Goal: Entertainment & Leisure: Consume media (video, audio)

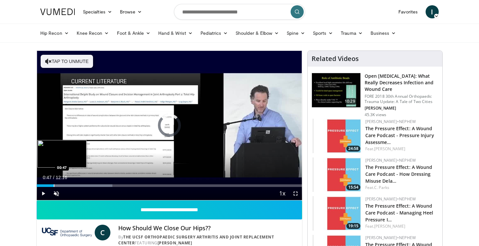
click at [54, 184] on div "Progress Bar" at bounding box center [54, 185] width 1 height 3
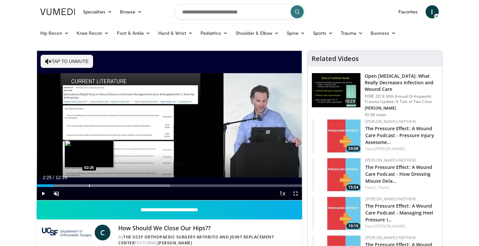
click at [89, 184] on div "Progress Bar" at bounding box center [89, 185] width 1 height 3
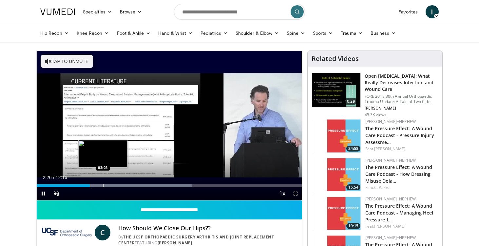
click at [103, 183] on div "Loaded : 58.48% 02:26 03:03" at bounding box center [170, 184] width 266 height 6
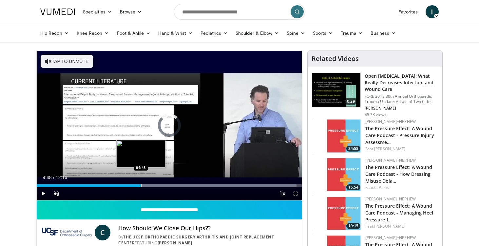
click at [141, 185] on div "Progress Bar" at bounding box center [141, 185] width 1 height 3
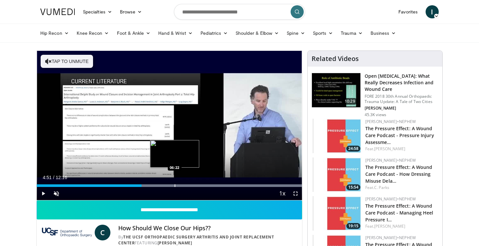
click at [175, 186] on div "Progress Bar" at bounding box center [175, 185] width 1 height 3
click at [196, 190] on div "Current Time 6:23 / Duration 12:16 Pause Skip Backward Skip Forward Unmute Load…" at bounding box center [170, 193] width 266 height 13
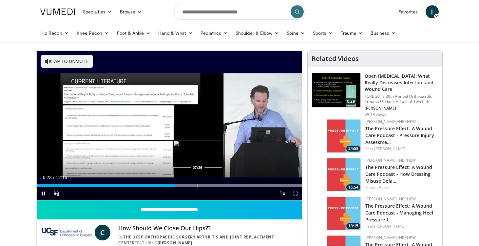
click at [198, 184] on div "Progress Bar" at bounding box center [198, 185] width 1 height 3
click at [220, 184] on div "Progress Bar" at bounding box center [220, 185] width 1 height 3
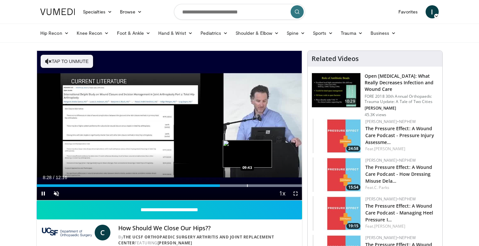
click at [248, 184] on div "Progress Bar" at bounding box center [247, 185] width 1 height 3
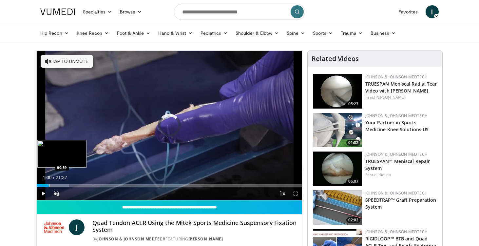
click at [49, 185] on div "Progress Bar" at bounding box center [49, 185] width 1 height 3
click at [54, 186] on div "Progress Bar" at bounding box center [54, 185] width 1 height 3
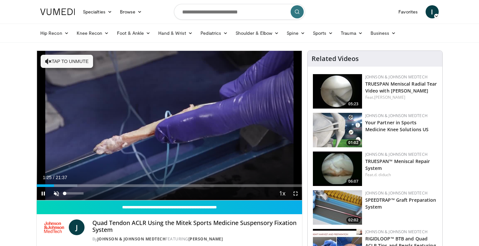
click at [61, 188] on span "Video Player" at bounding box center [56, 193] width 13 height 13
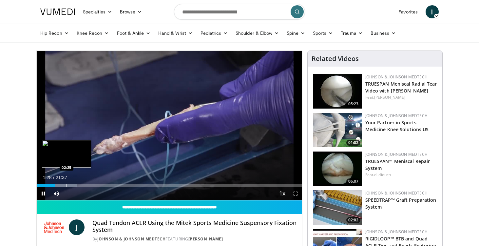
click at [67, 184] on div "Loaded : 15.27% 01:28 02:25" at bounding box center [170, 184] width 266 height 6
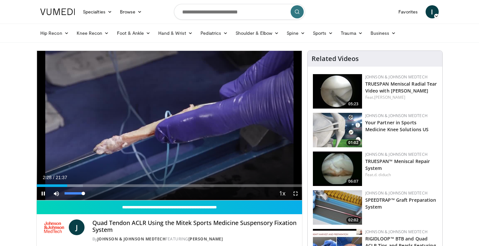
click at [56, 194] on span "Video Player" at bounding box center [56, 193] width 13 height 13
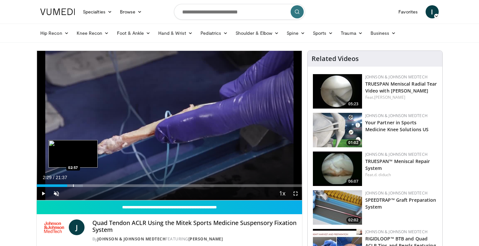
click at [73, 186] on div "Progress Bar" at bounding box center [73, 185] width 1 height 3
click at [79, 186] on div "Progress Bar" at bounding box center [79, 185] width 1 height 3
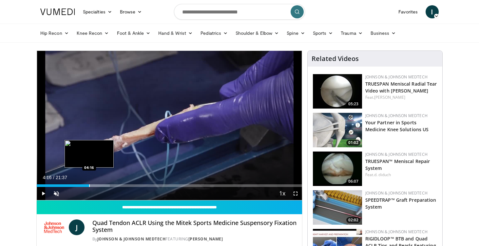
click at [89, 186] on div "Progress Bar" at bounding box center [89, 185] width 1 height 3
click at [97, 186] on div "Progress Bar" at bounding box center [97, 185] width 1 height 3
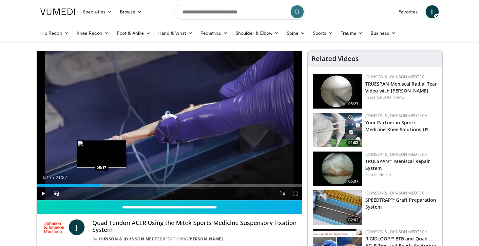
click at [102, 187] on div "Progress Bar" at bounding box center [102, 185] width 1 height 3
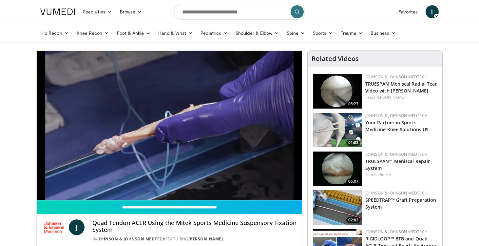
click at [110, 187] on video-js "**********" at bounding box center [170, 126] width 266 height 150
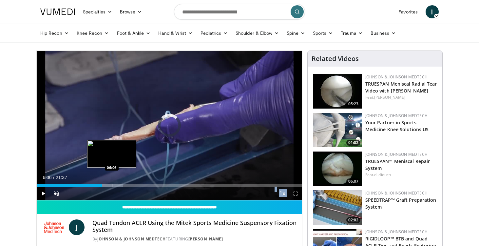
click at [112, 185] on div "Progress Bar" at bounding box center [112, 185] width 1 height 3
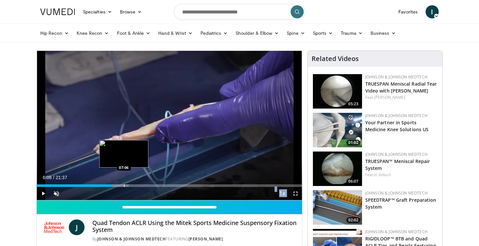
click at [124, 185] on div "Progress Bar" at bounding box center [124, 185] width 1 height 3
click at [126, 185] on div "Progress Bar" at bounding box center [125, 185] width 1 height 3
click at [133, 184] on div "Progress Bar" at bounding box center [133, 185] width 1 height 3
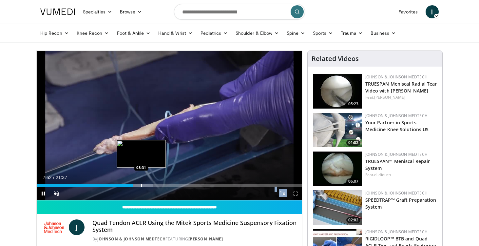
click at [141, 185] on div "Progress Bar" at bounding box center [141, 185] width 1 height 3
click at [154, 186] on div "Progress Bar" at bounding box center [154, 185] width 1 height 3
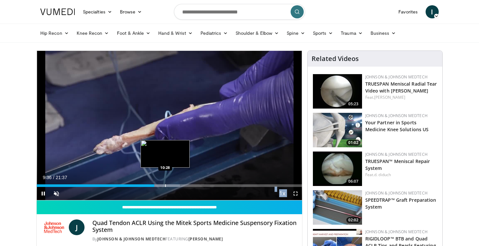
click at [165, 186] on div "Progress Bar" at bounding box center [165, 185] width 1 height 3
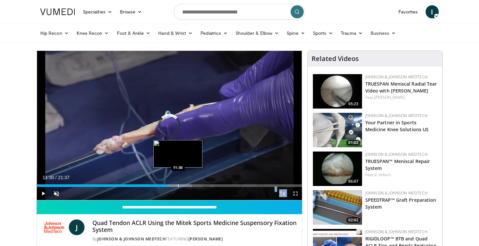
click at [178, 185] on div "Progress Bar" at bounding box center [178, 185] width 1 height 3
click at [191, 185] on div "Progress Bar" at bounding box center [191, 185] width 1 height 3
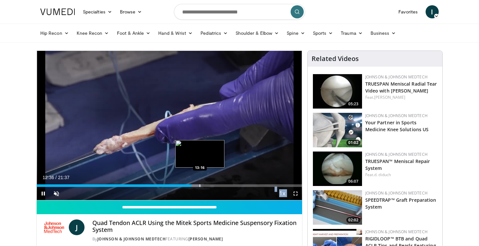
click at [200, 185] on div "Progress Bar" at bounding box center [200, 185] width 1 height 3
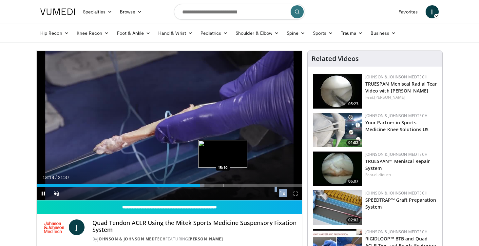
click at [224, 184] on div "Progress Bar" at bounding box center [223, 185] width 1 height 3
